Goal: Information Seeking & Learning: Learn about a topic

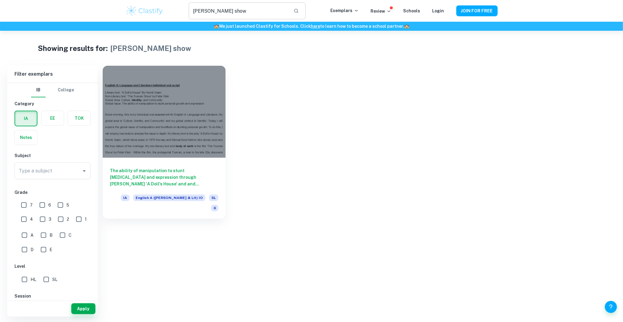
drag, startPoint x: 204, startPoint y: 17, endPoint x: 215, endPoint y: 11, distance: 11.7
click at [204, 17] on input "text" at bounding box center [239, 10] width 100 height 17
click at [215, 11] on input "text" at bounding box center [239, 10] width 100 height 17
drag, startPoint x: 215, startPoint y: 11, endPoint x: 200, endPoint y: 15, distance: 15.3
click at [207, 13] on input "text" at bounding box center [239, 10] width 100 height 17
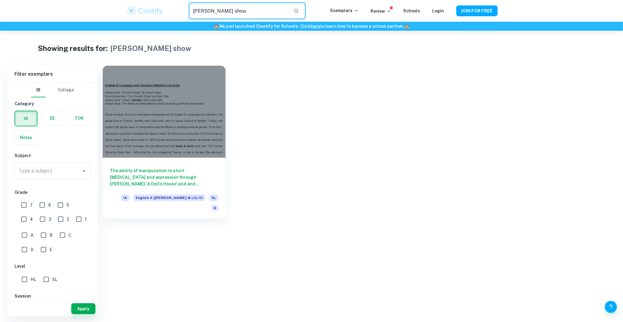
type input "="
click at [54, 173] on input "Type a subject" at bounding box center [48, 170] width 62 height 11
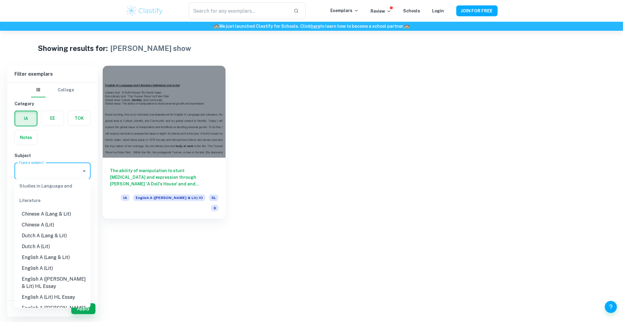
scroll to position [33, 0]
click at [56, 272] on li "English A ([PERSON_NAME] & Lit) HL Essay" at bounding box center [52, 273] width 76 height 18
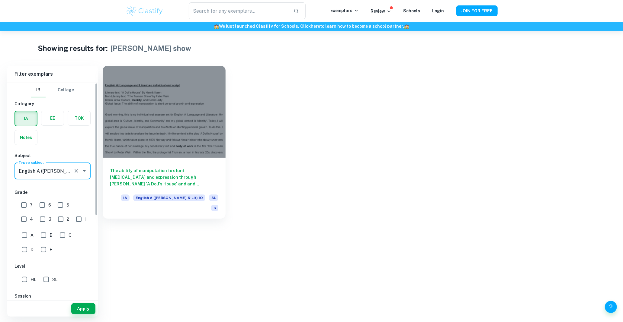
type input "English A ([PERSON_NAME] & Lit) HL Essay"
click at [40, 204] on input "6" at bounding box center [42, 205] width 12 height 12
checkbox input "true"
click at [24, 204] on input "7" at bounding box center [24, 205] width 12 height 12
checkbox input "true"
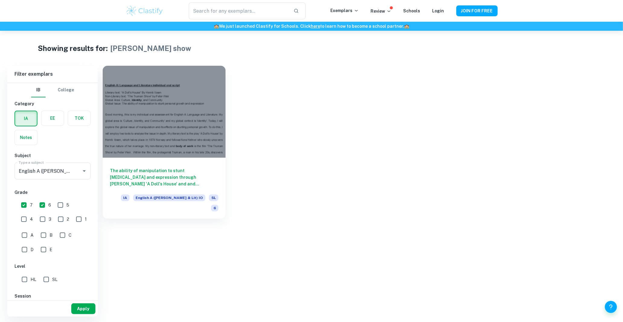
click at [85, 303] on div "Apply" at bounding box center [52, 309] width 91 height 16
click at [84, 306] on button "Apply" at bounding box center [83, 309] width 24 height 11
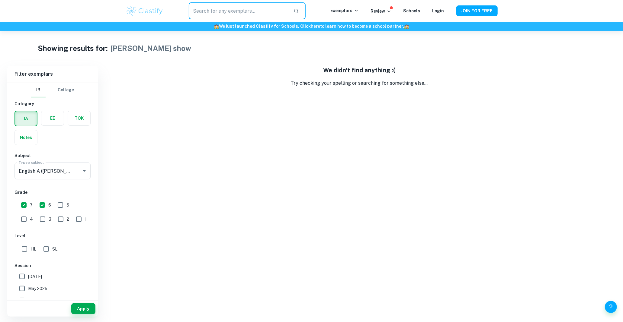
drag, startPoint x: 257, startPoint y: 14, endPoint x: 161, endPoint y: 19, distance: 96.1
click at [161, 19] on div "​ Exemplars Review Schools Login JOIN FOR FREE" at bounding box center [311, 10] width 386 height 17
type input "Does"
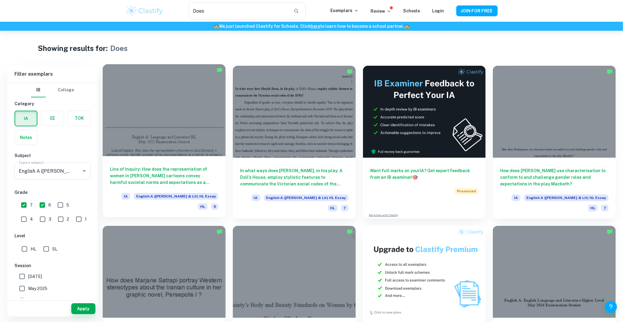
click at [177, 95] on div at bounding box center [164, 110] width 123 height 92
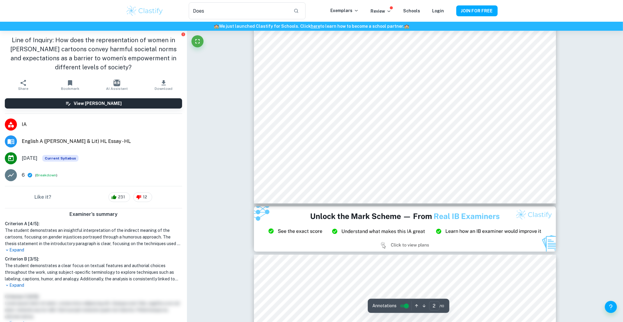
type input "3"
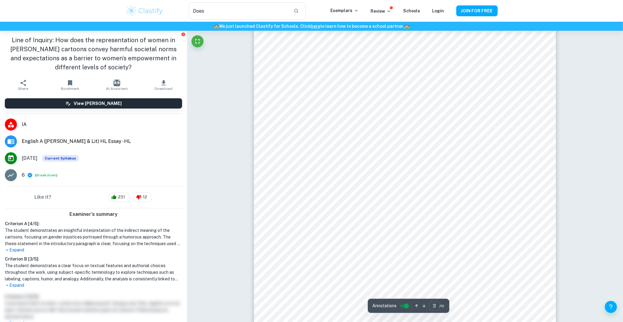
scroll to position [1068, 0]
